Goal: Check status: Check status

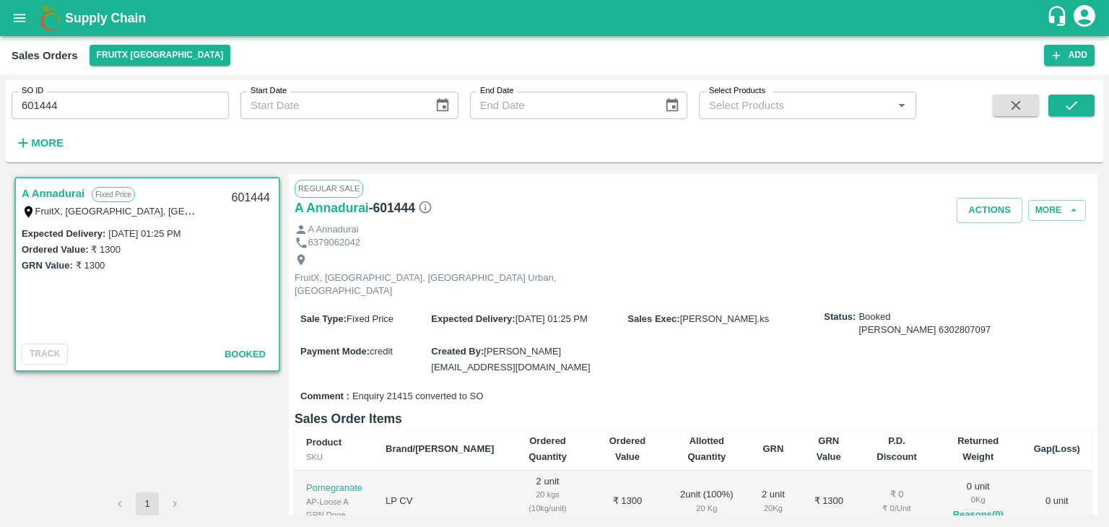
scroll to position [162, 0]
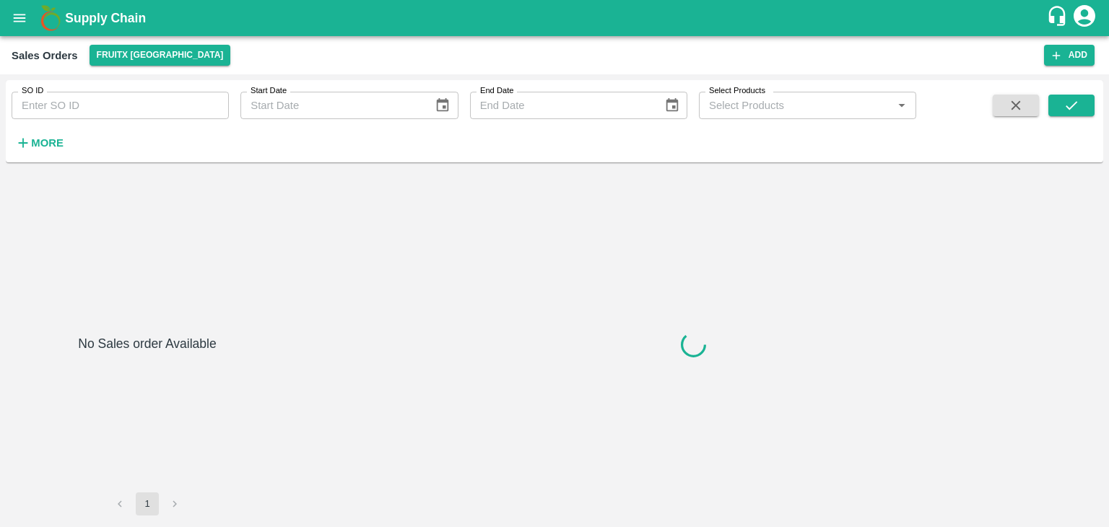
type input "605051"
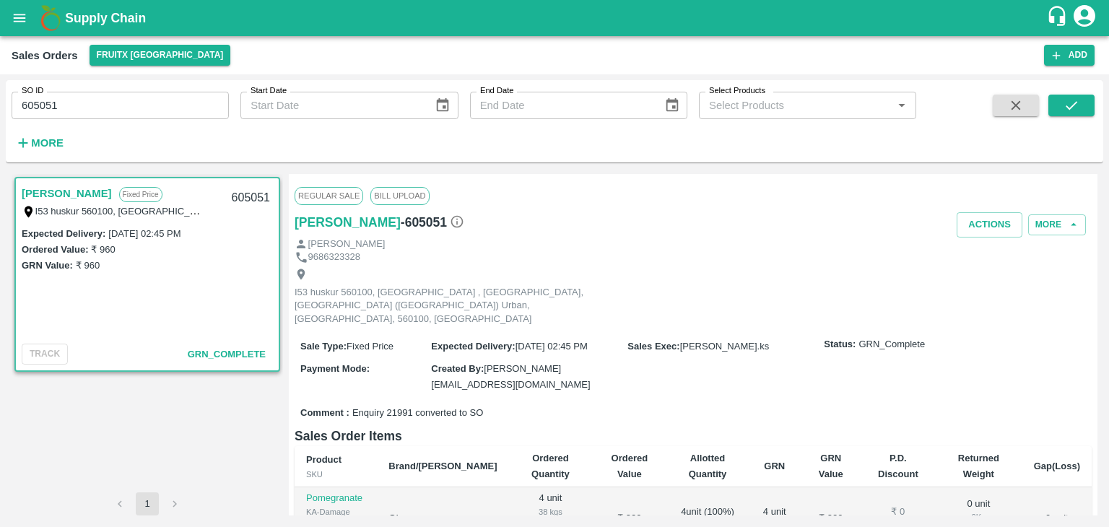
click at [32, 101] on input "605051" at bounding box center [120, 105] width 217 height 27
click at [1029, 105] on button "button" at bounding box center [1016, 106] width 46 height 22
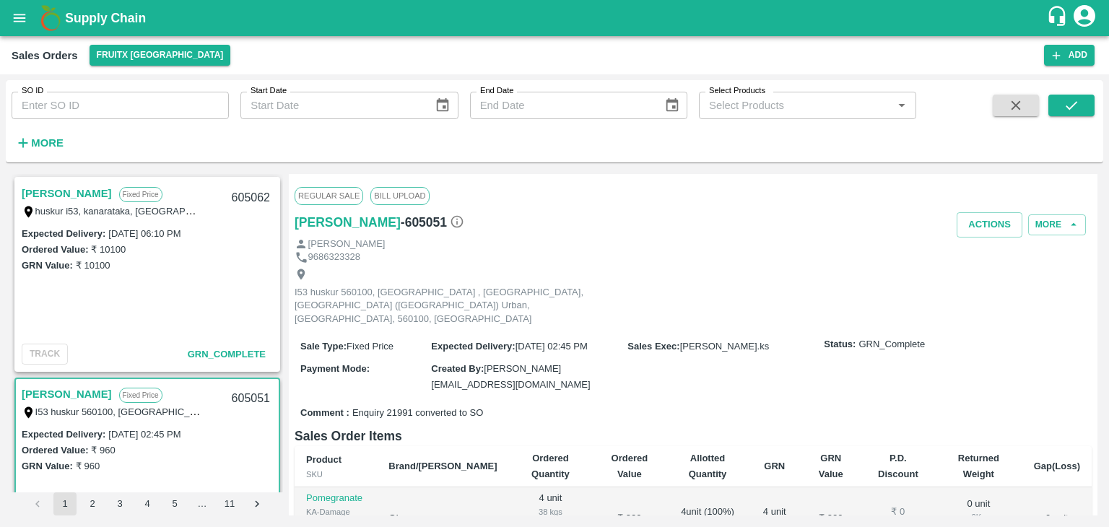
scroll to position [3, 0]
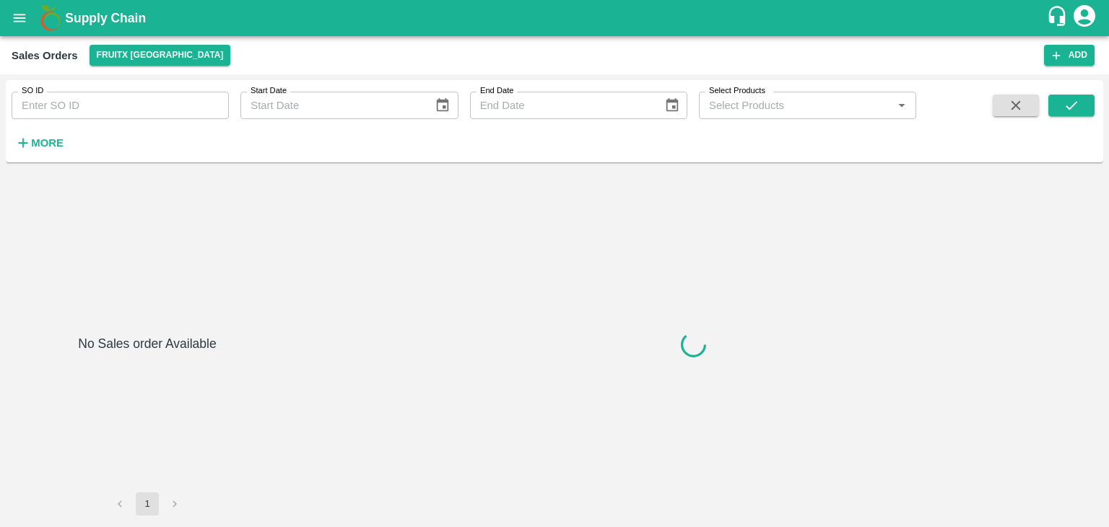
type input "605051"
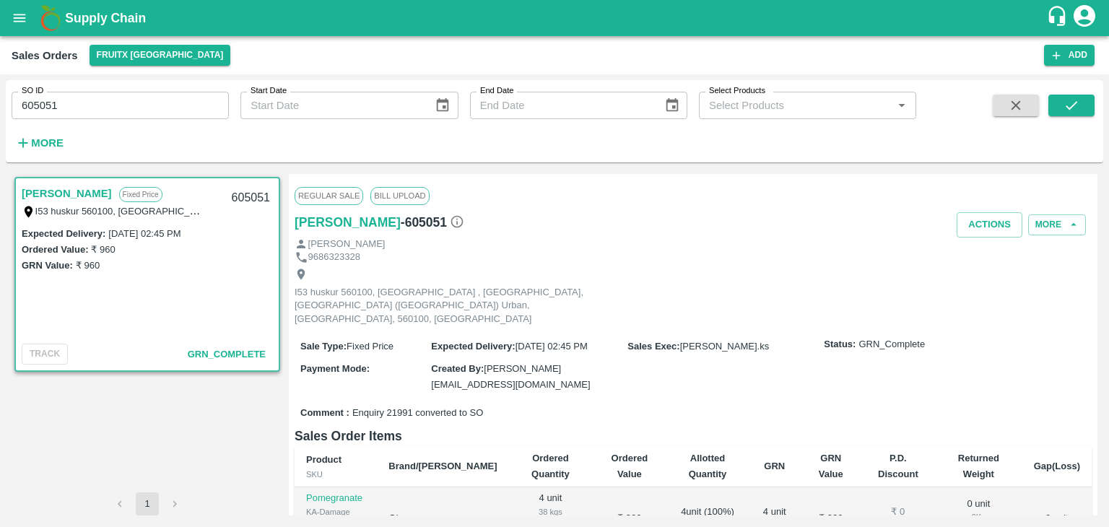
click at [1004, 99] on button "button" at bounding box center [1016, 106] width 46 height 22
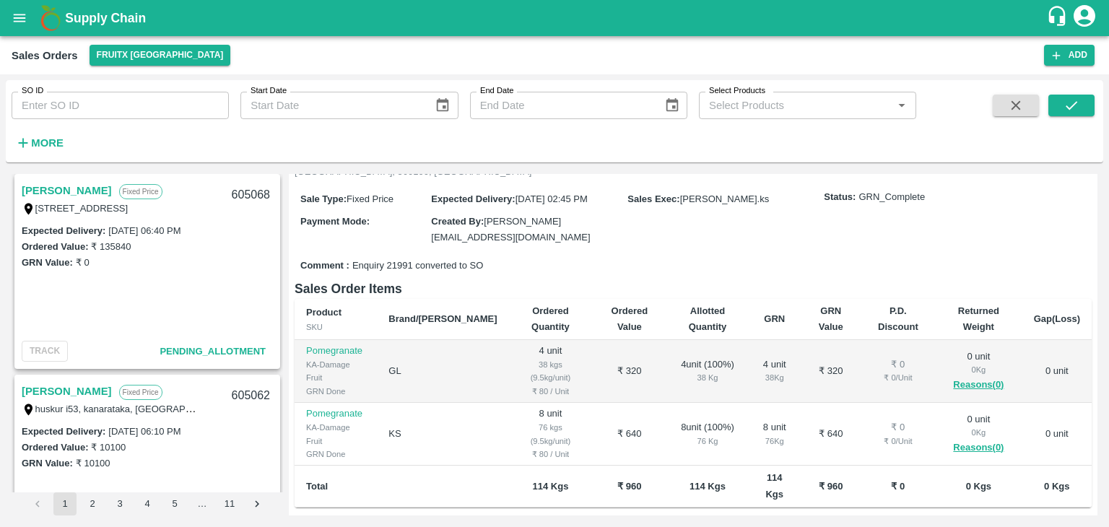
scroll to position [150, 0]
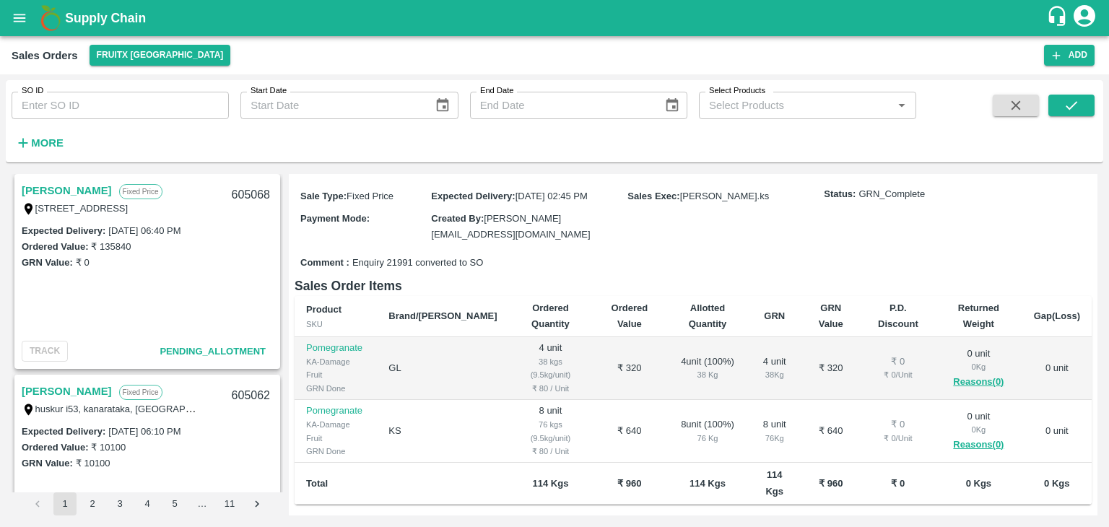
click at [32, 186] on link "[PERSON_NAME]" at bounding box center [67, 190] width 90 height 19
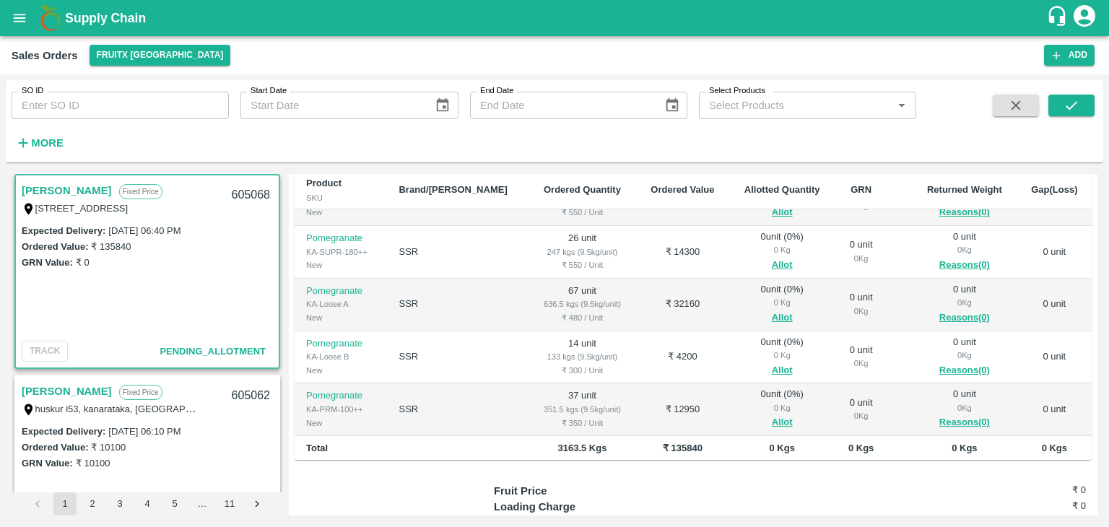
scroll to position [140, 0]
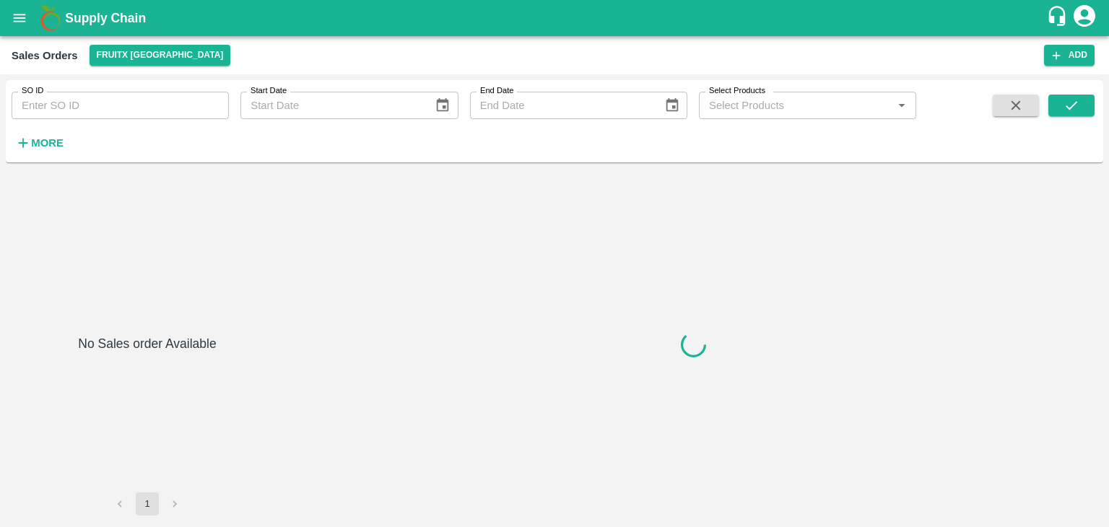
type input "605051"
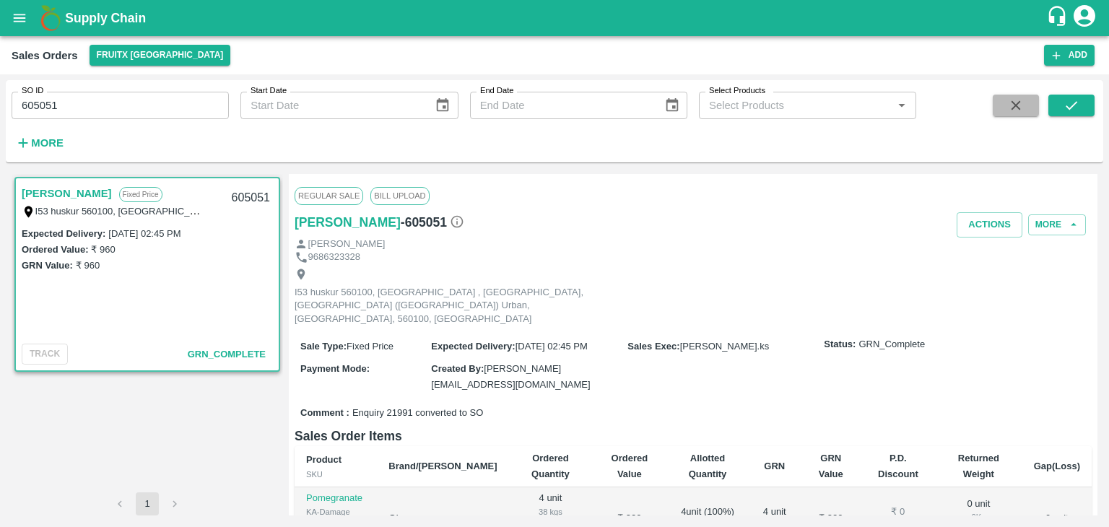
click at [1014, 99] on icon "button" at bounding box center [1016, 105] width 16 height 16
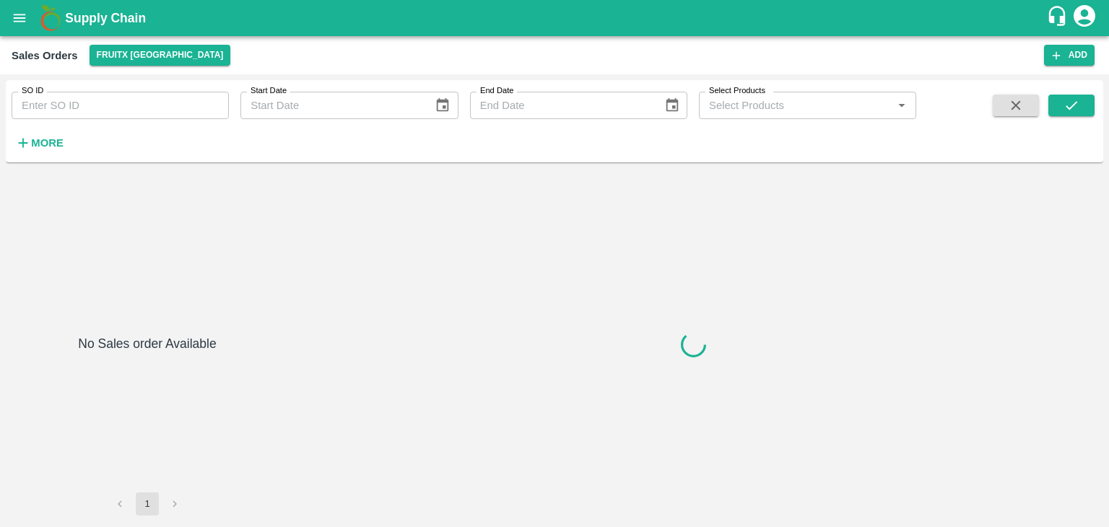
type input "604956"
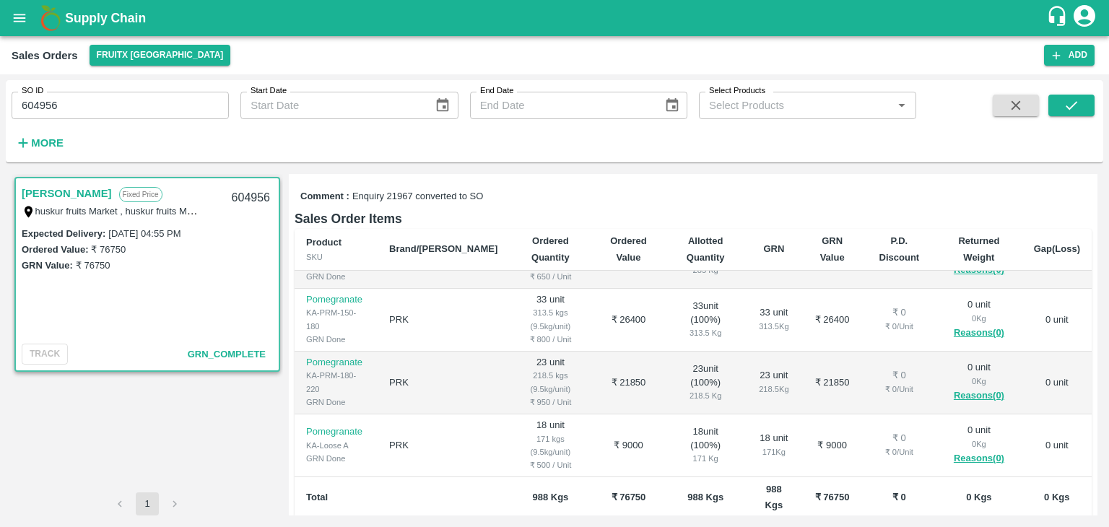
scroll to position [202, 0]
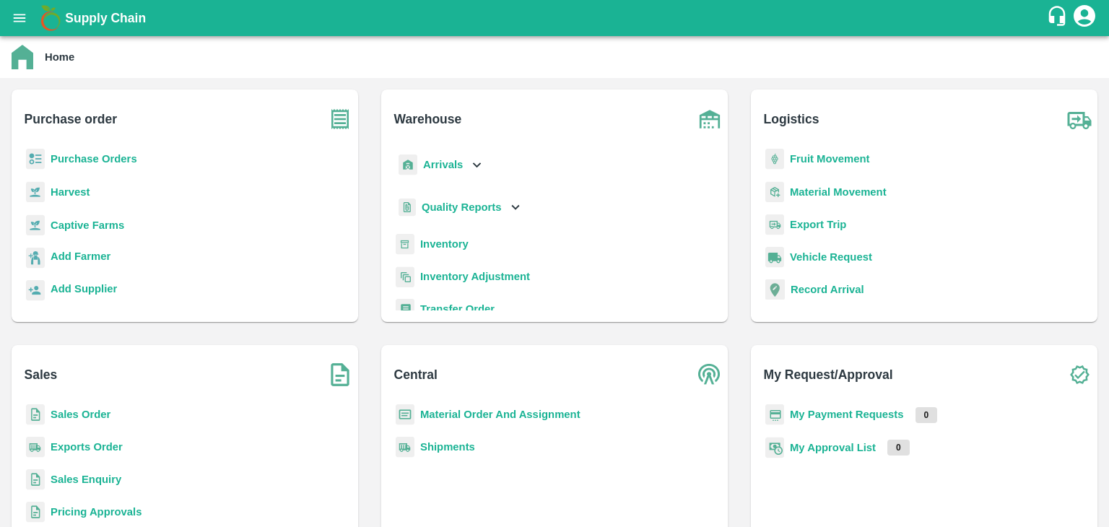
click at [101, 415] on b "Sales Order" at bounding box center [81, 415] width 60 height 12
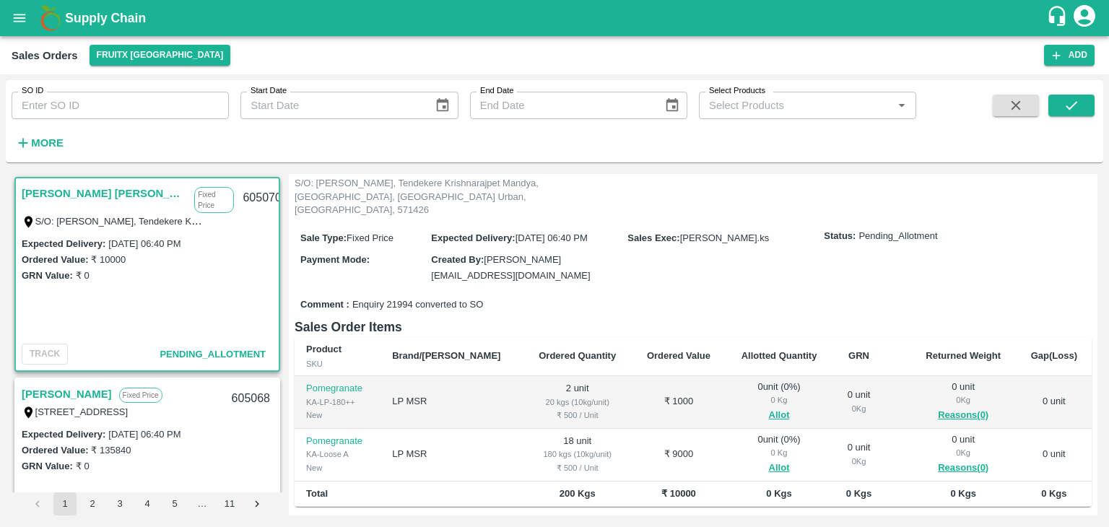
scroll to position [121, 0]
